Goal: Information Seeking & Learning: Learn about a topic

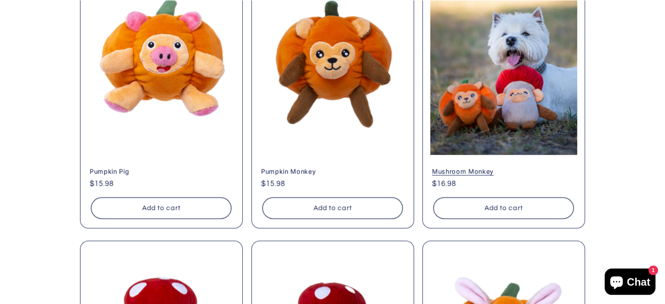
scroll to position [936, 0]
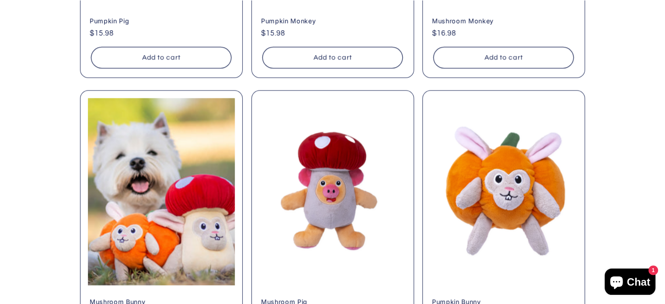
click at [188, 297] on link "Mushroom Bunny" at bounding box center [161, 301] width 143 height 8
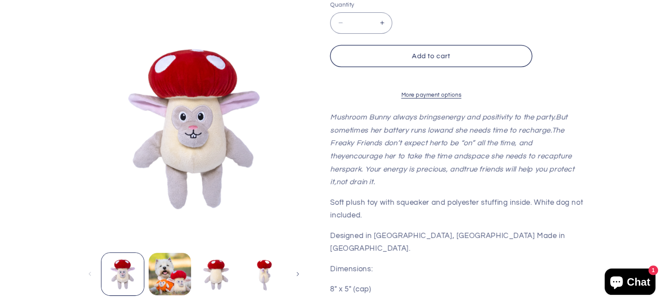
scroll to position [234, 0]
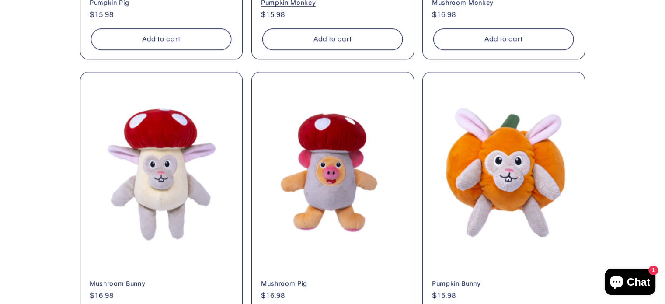
scroll to position [936, 0]
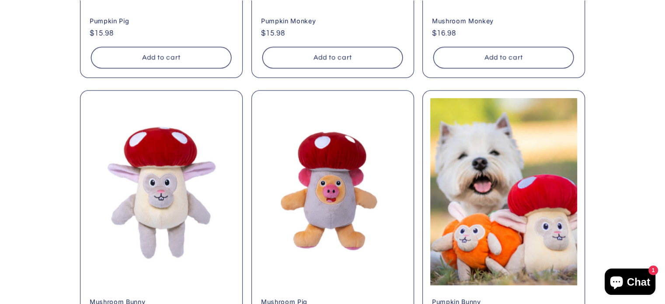
click at [527, 297] on link "Pumpkin Bunny" at bounding box center [503, 301] width 143 height 8
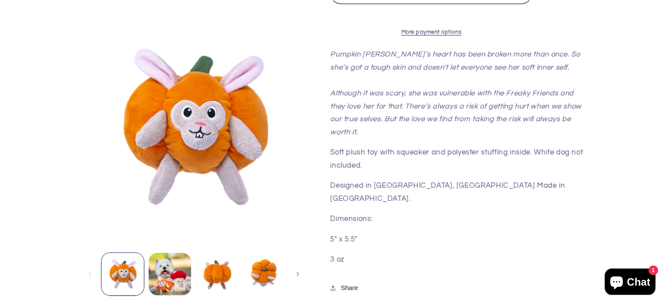
scroll to position [297, 0]
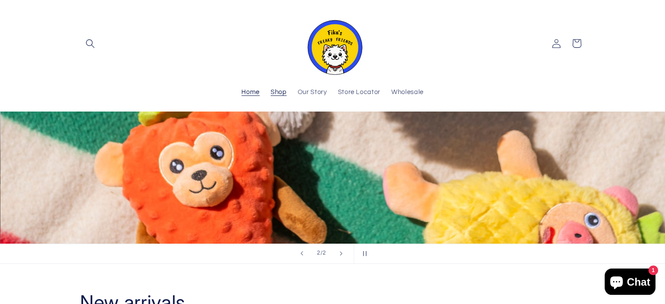
scroll to position [411, 0]
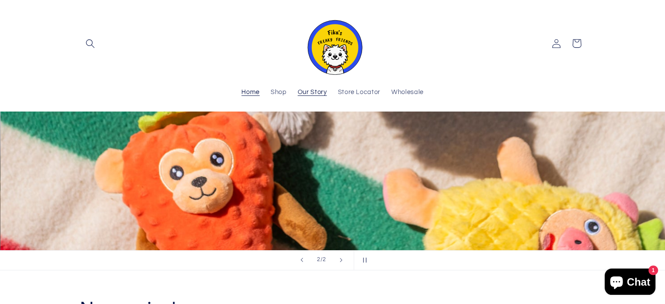
click at [315, 91] on span "Our Story" at bounding box center [312, 92] width 29 height 8
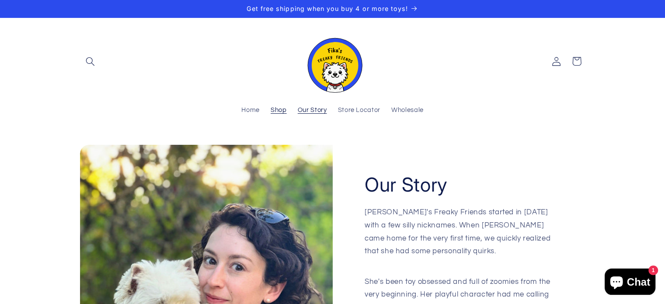
click at [278, 113] on span "Shop" at bounding box center [279, 110] width 16 height 8
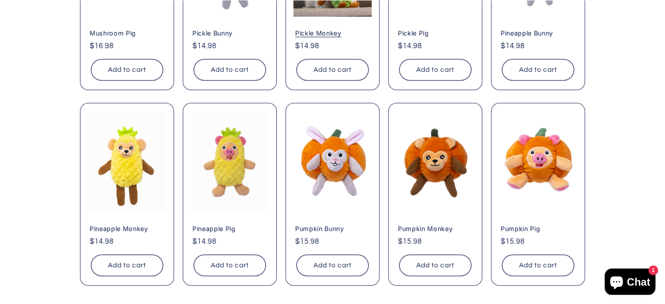
scroll to position [496, 0]
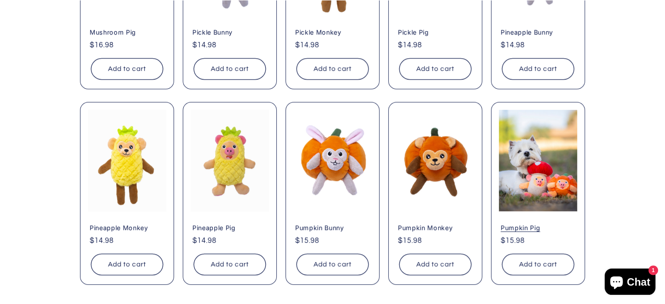
click at [542, 223] on link "Pumpkin Pig" at bounding box center [538, 227] width 75 height 8
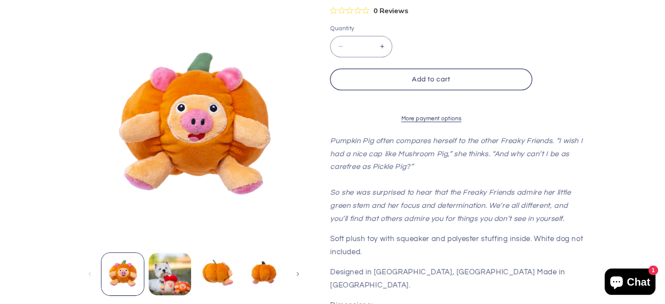
scroll to position [232, 0]
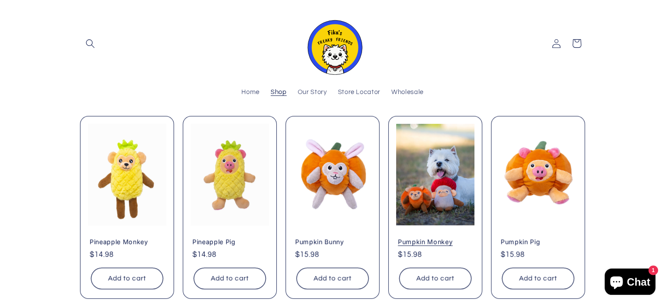
scroll to position [470, 0]
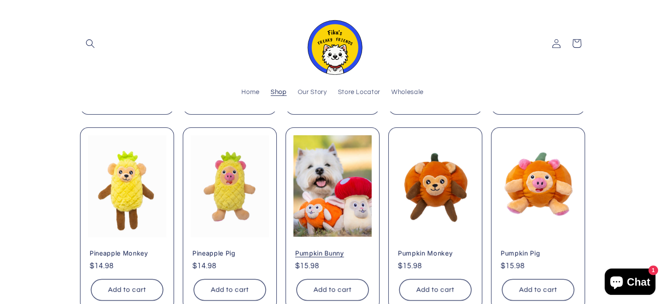
click at [345, 249] on link "Pumpkin Bunny" at bounding box center [332, 253] width 75 height 8
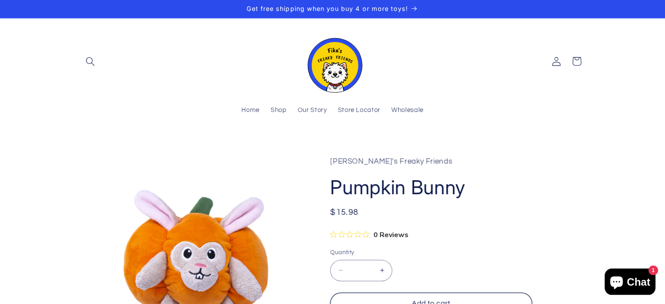
scroll to position [190, 0]
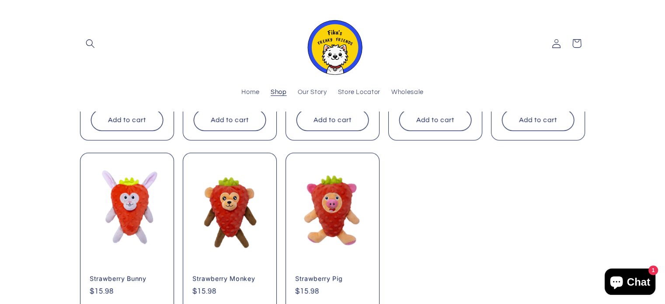
scroll to position [531, 0]
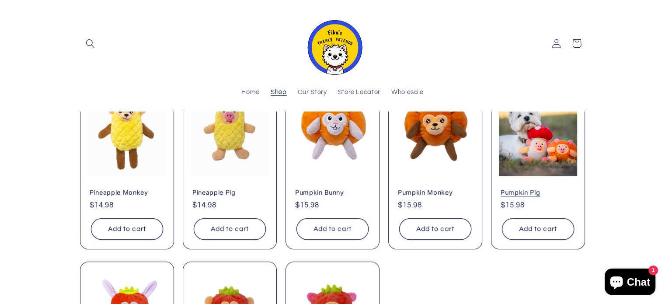
click at [528, 188] on link "Pumpkin Pig" at bounding box center [538, 192] width 75 height 8
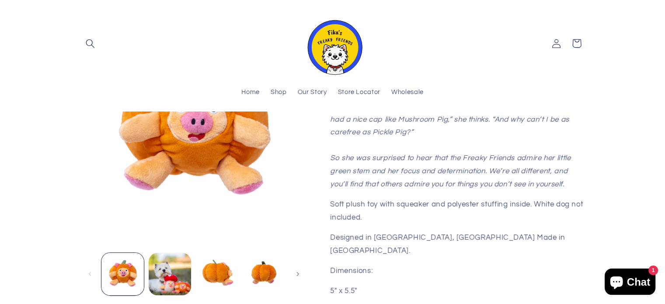
scroll to position [232, 0]
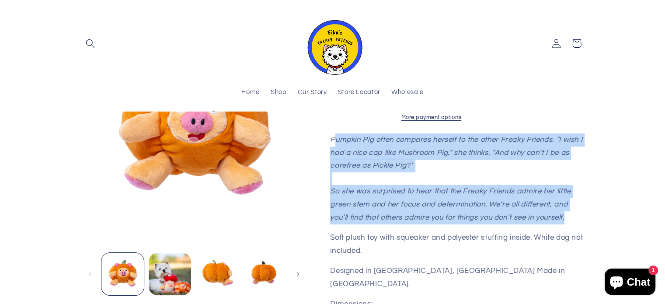
drag, startPoint x: 571, startPoint y: 225, endPoint x: 333, endPoint y: 146, distance: 250.9
click at [333, 146] on p "Pumpkin Pig often compares herself to the other Freaky Friends. “I wish I had a…" at bounding box center [457, 178] width 255 height 90
click at [333, 146] on span "Pumpkin Pig often compares herself to the other Freaky Friends. “I wish I had a…" at bounding box center [456, 179] width 252 height 86
drag, startPoint x: 331, startPoint y: 147, endPoint x: 577, endPoint y: 226, distance: 257.8
click at [577, 224] on p "Pumpkin Pig often compares herself to the other Freaky Friends. “I wish I had a…" at bounding box center [457, 178] width 255 height 90
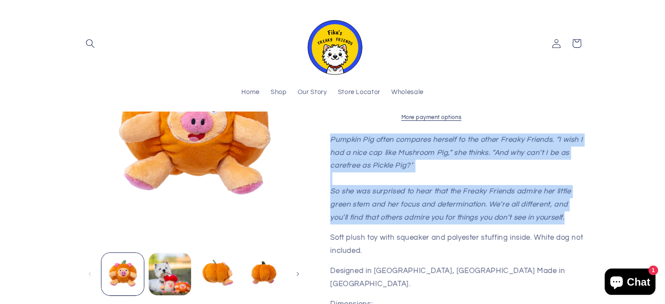
copy span "Pumpkin Pig often compares herself to the other Freaky Friends. “I wish I had a…"
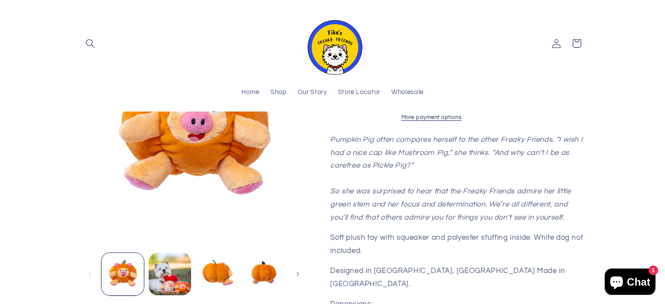
click at [473, 236] on div "Pumpkin Pig often compares herself to the other Freaky Friends. “I wish I had a…" at bounding box center [457, 242] width 255 height 218
click at [318, 93] on span "Our Story" at bounding box center [312, 92] width 29 height 8
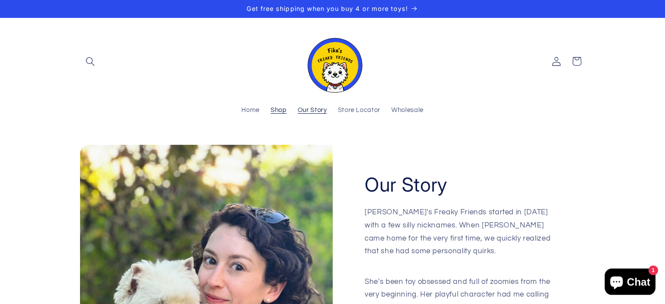
click at [282, 107] on span "Shop" at bounding box center [279, 110] width 16 height 8
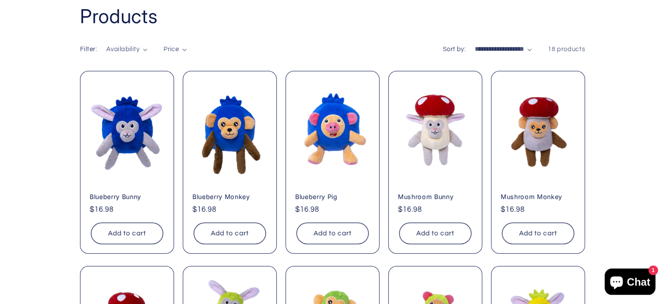
scroll to position [139, 0]
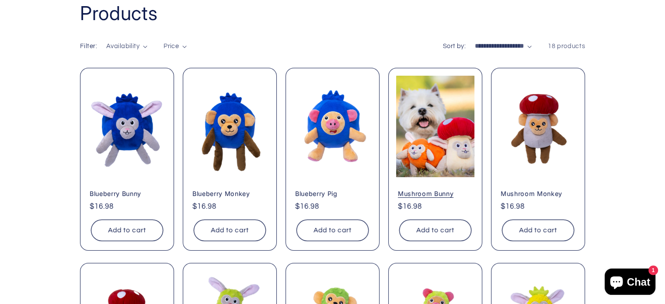
click at [435, 190] on link "Mushroom Bunny" at bounding box center [435, 194] width 75 height 8
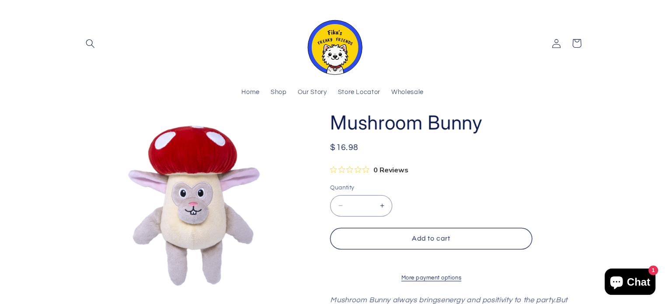
scroll to position [59, 0]
